Goal: Obtain resource: Obtain resource

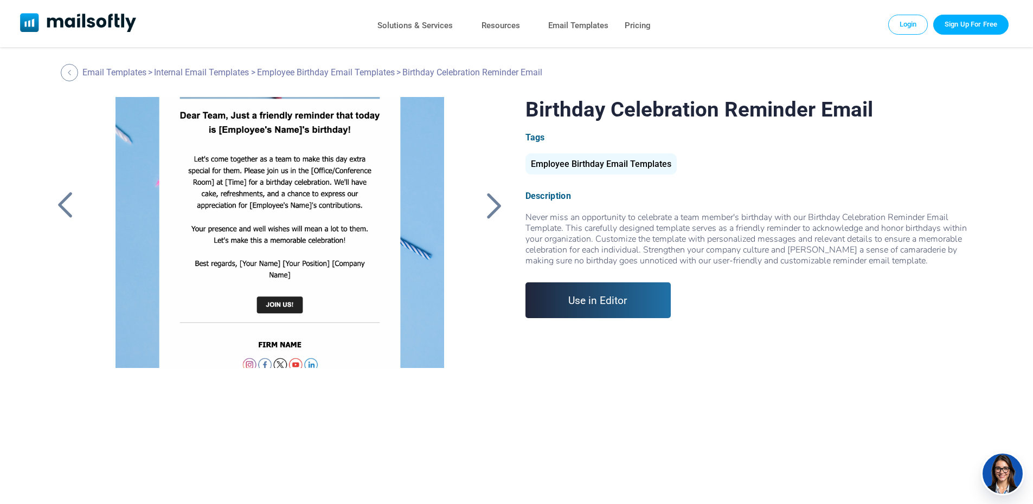
scroll to position [247, 0]
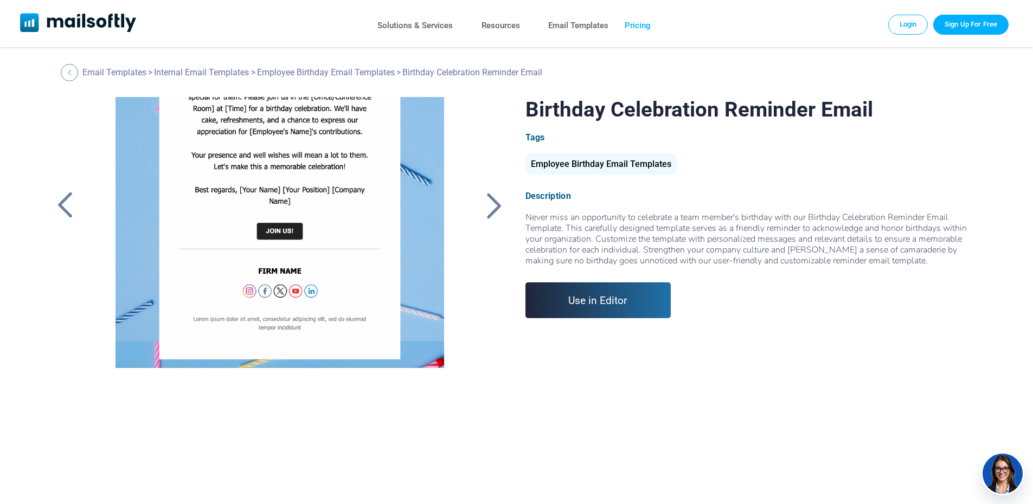
click at [648, 30] on link "Pricing" at bounding box center [638, 26] width 26 height 16
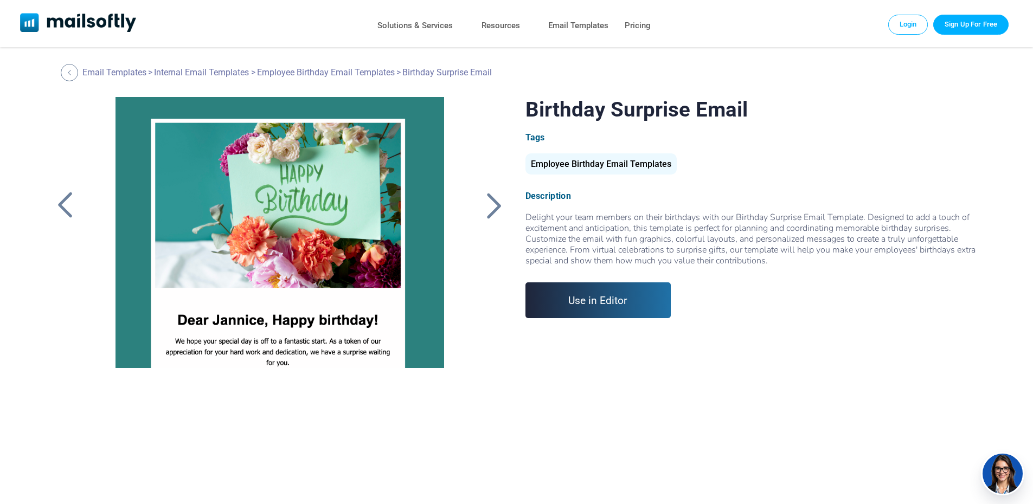
click at [575, 292] on link "Use in Editor" at bounding box center [598, 300] width 146 height 36
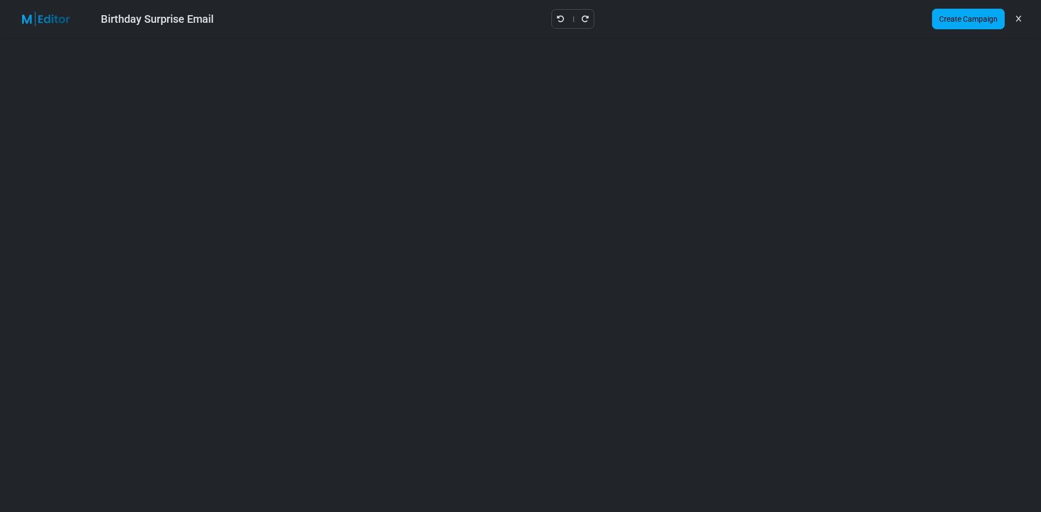
drag, startPoint x: 965, startPoint y: 22, endPoint x: 850, endPoint y: 81, distance: 128.5
click at [852, 80] on div "Birthday Surprise Email Create Campaign" at bounding box center [520, 252] width 1041 height 504
click at [184, 17] on div "Birthday Surprise Email" at bounding box center [157, 19] width 113 height 16
click at [44, 21] on img at bounding box center [52, 18] width 70 height 15
drag, startPoint x: 802, startPoint y: 87, endPoint x: 876, endPoint y: 73, distance: 75.1
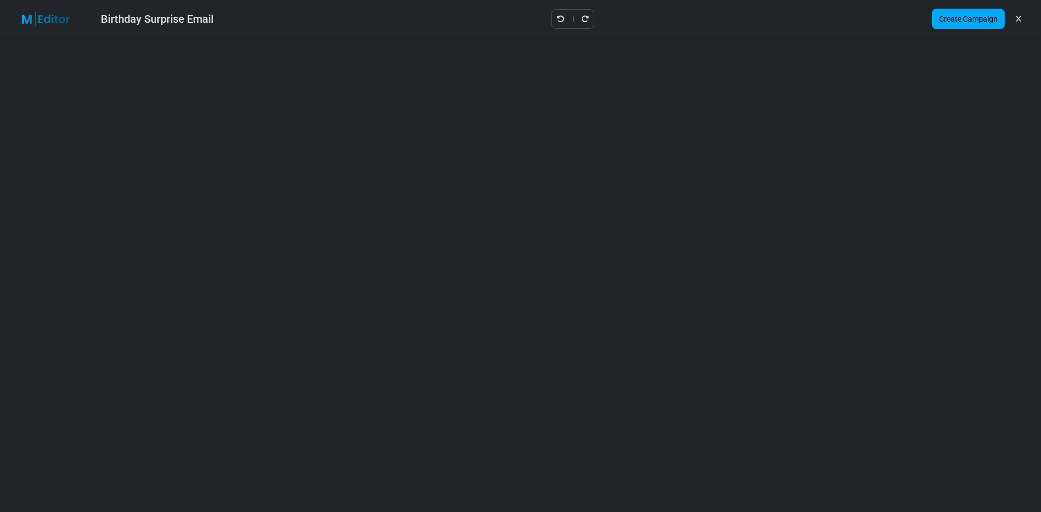
click at [802, 91] on div at bounding box center [520, 290] width 1041 height 504
click at [949, 14] on link "Create Campaign" at bounding box center [968, 19] width 73 height 21
click at [939, 28] on link "Create Campaign" at bounding box center [968, 19] width 73 height 21
click at [939, 23] on link "Create Campaign" at bounding box center [968, 19] width 73 height 21
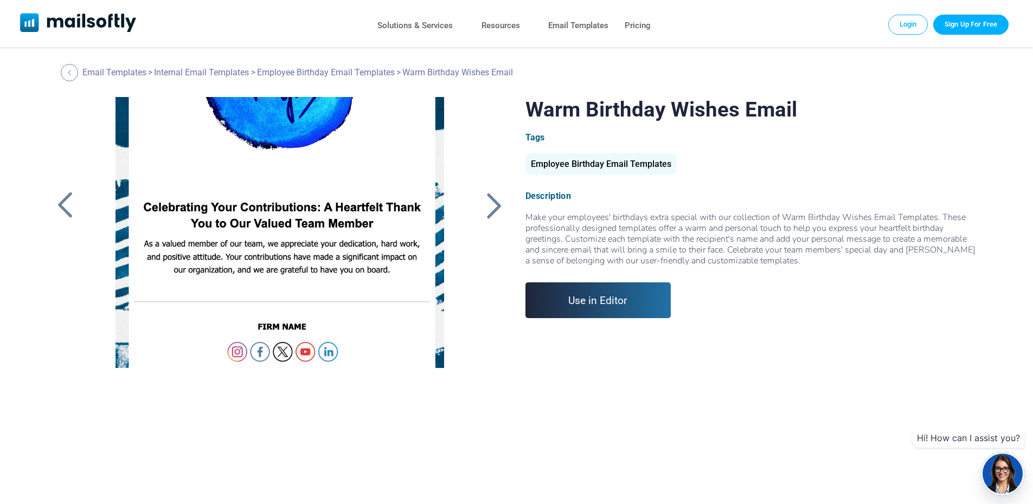
scroll to position [206, 0]
